Goal: Transaction & Acquisition: Subscribe to service/newsletter

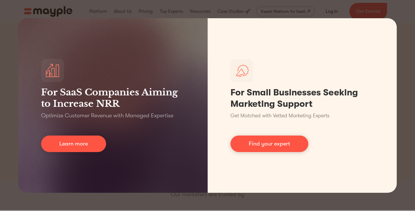
click at [414, 11] on div "For SaaS Companies Aiming to Increase NRR Optimize Customer Revenue with Manage…" at bounding box center [207, 105] width 415 height 211
click at [188, 6] on div "For SaaS Companies Aiming to Increase NRR Optimize Customer Revenue with Manage…" at bounding box center [207, 105] width 415 height 211
click at [409, 200] on div "For SaaS Companies Aiming to Increase NRR Optimize Customer Revenue with Manage…" at bounding box center [207, 105] width 415 height 211
click at [391, 5] on div "For SaaS Companies Aiming to Increase NRR Optimize Customer Revenue with Manage…" at bounding box center [207, 105] width 415 height 211
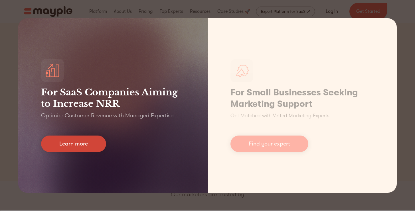
click at [79, 143] on link "Learn more" at bounding box center [73, 144] width 65 height 17
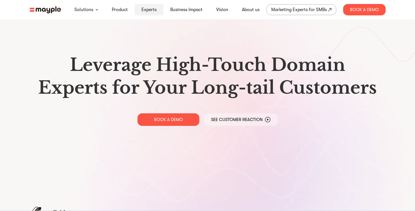
click at [141, 11] on link "Experts" at bounding box center [148, 9] width 15 height 7
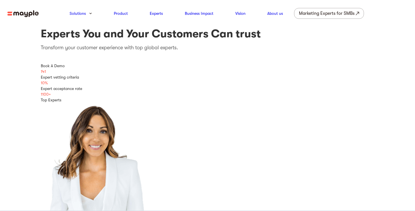
click at [16, 13] on img at bounding box center [22, 13] width 31 height 7
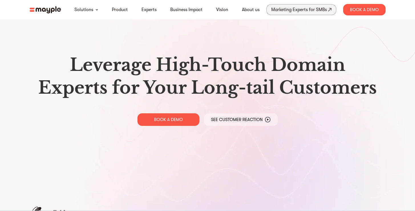
click at [309, 9] on div "Marketing Experts for SMBs" at bounding box center [299, 10] width 56 height 8
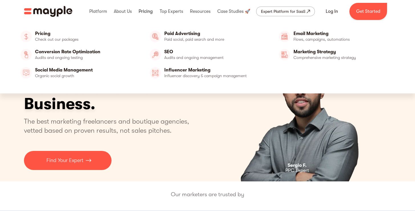
click at [148, 11] on link at bounding box center [145, 11] width 17 height 18
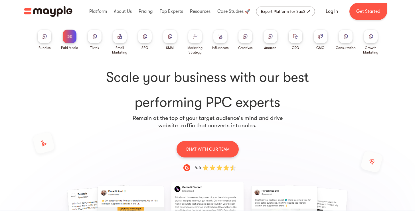
click at [148, 40] on div at bounding box center [145, 37] width 14 height 14
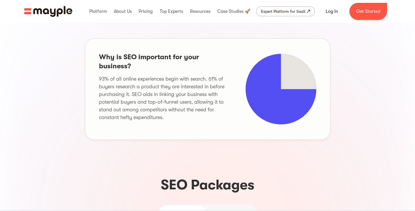
scroll to position [152, 0]
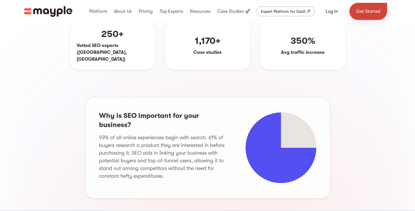
click at [368, 8] on link "Get Started" at bounding box center [368, 11] width 38 height 17
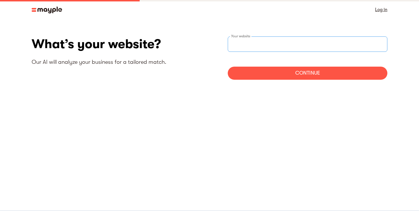
click at [268, 41] on input "websiteStep" at bounding box center [308, 43] width 160 height 15
